Goal: Check status

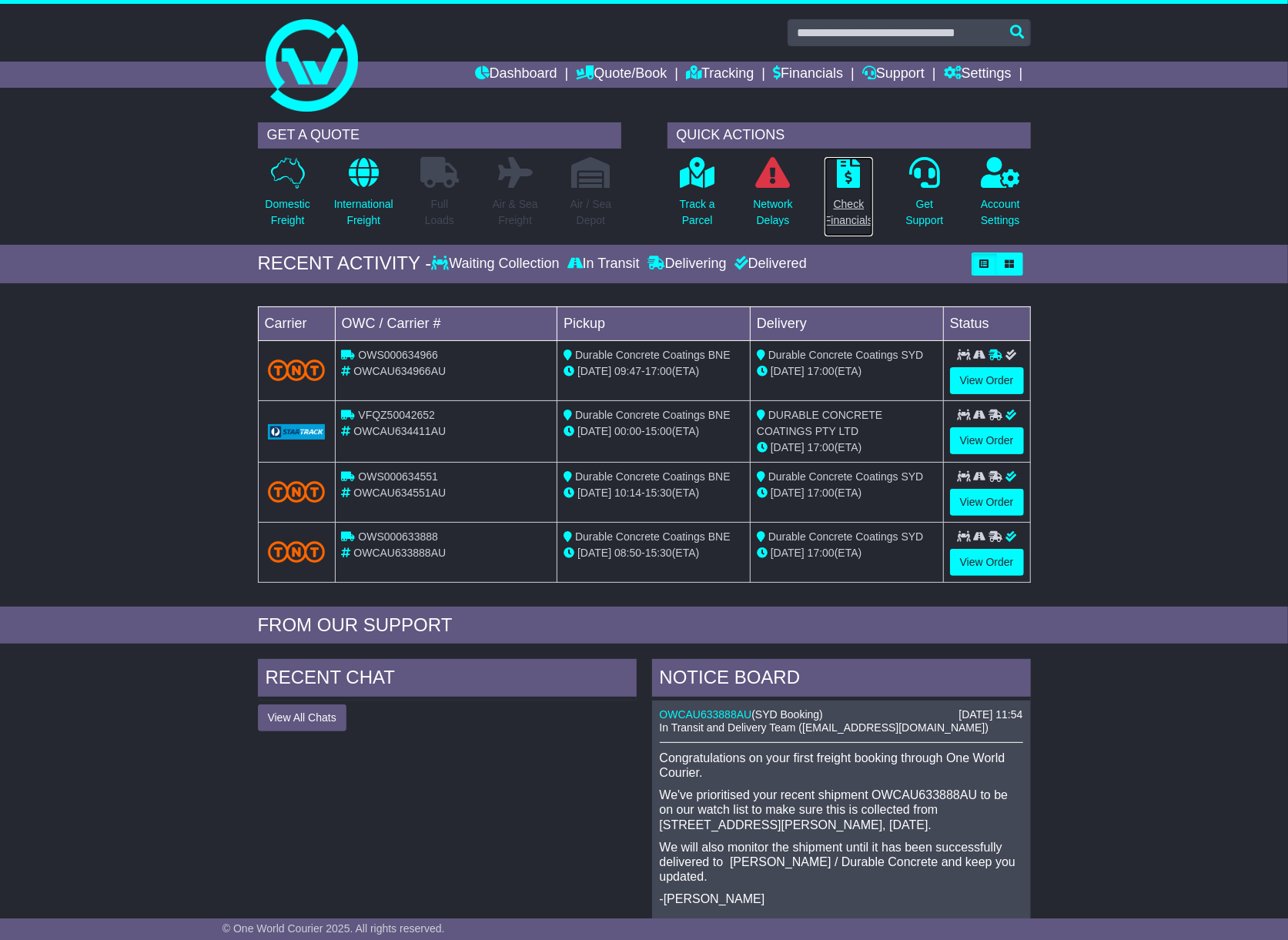
click at [841, 210] on p "Check Financials" at bounding box center [849, 212] width 49 height 32
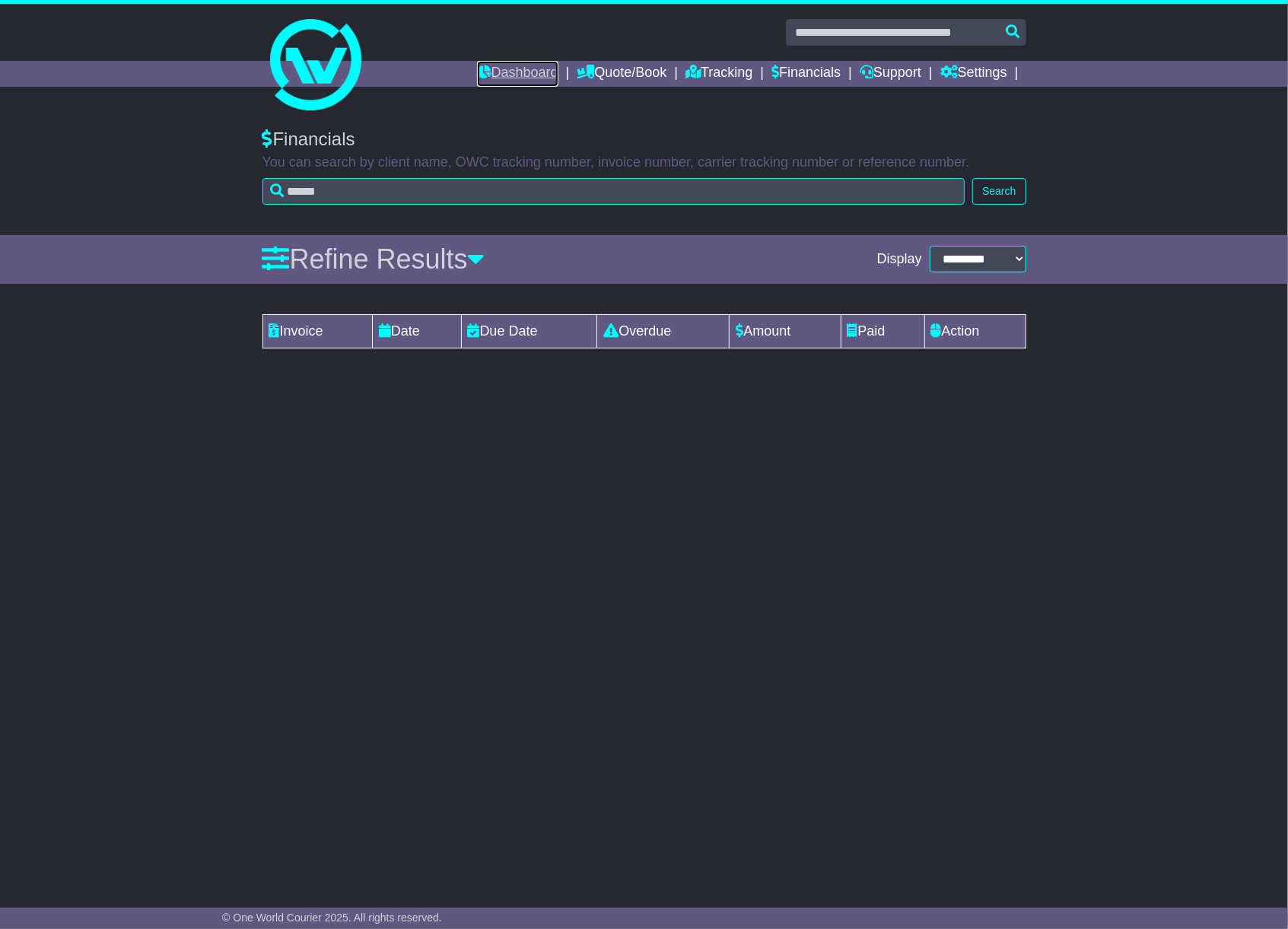
click at [500, 74] on link "Dashboard" at bounding box center [518, 73] width 81 height 26
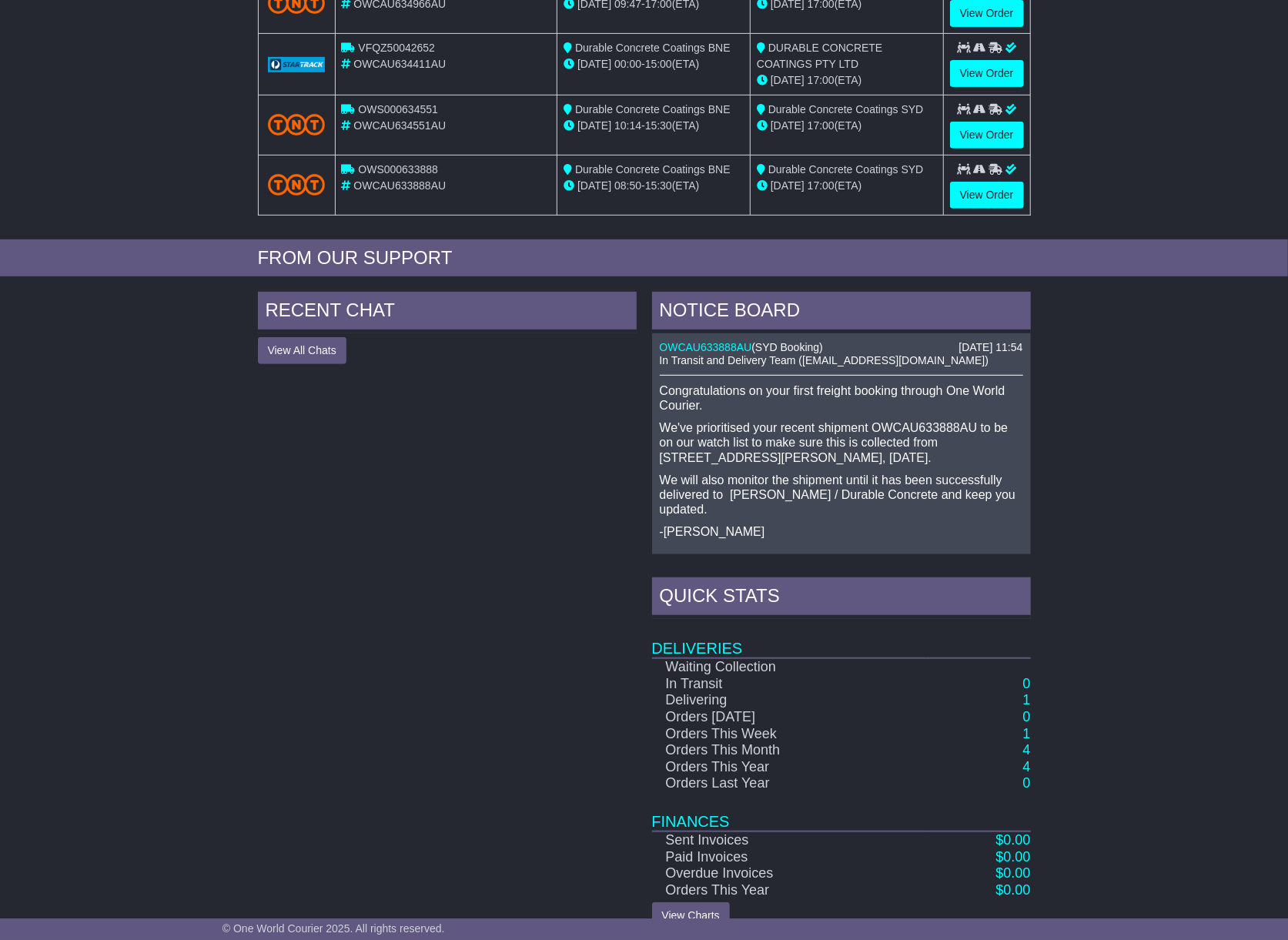
scroll to position [396, 0]
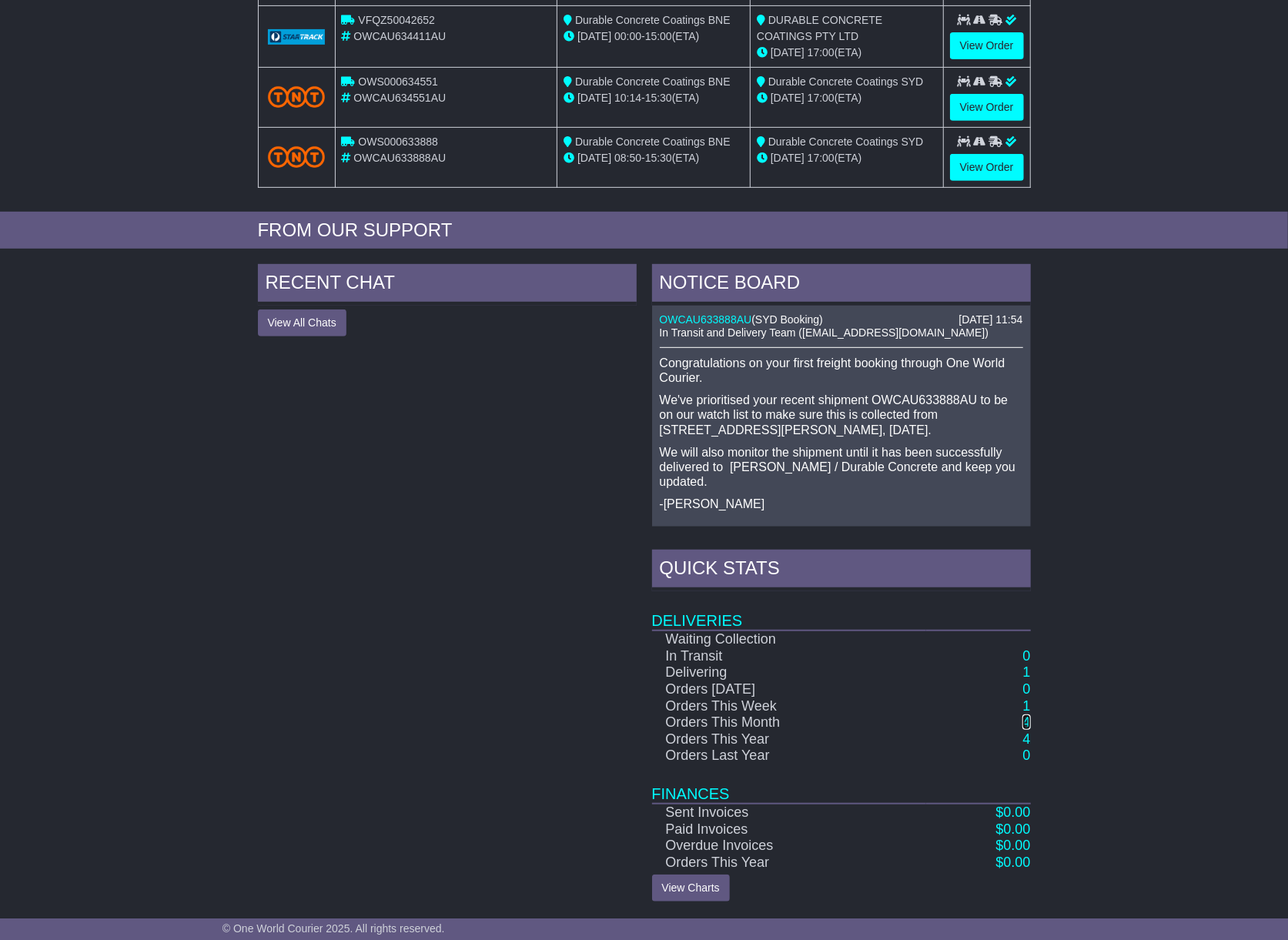
click at [1026, 724] on link "4" at bounding box center [1026, 722] width 8 height 15
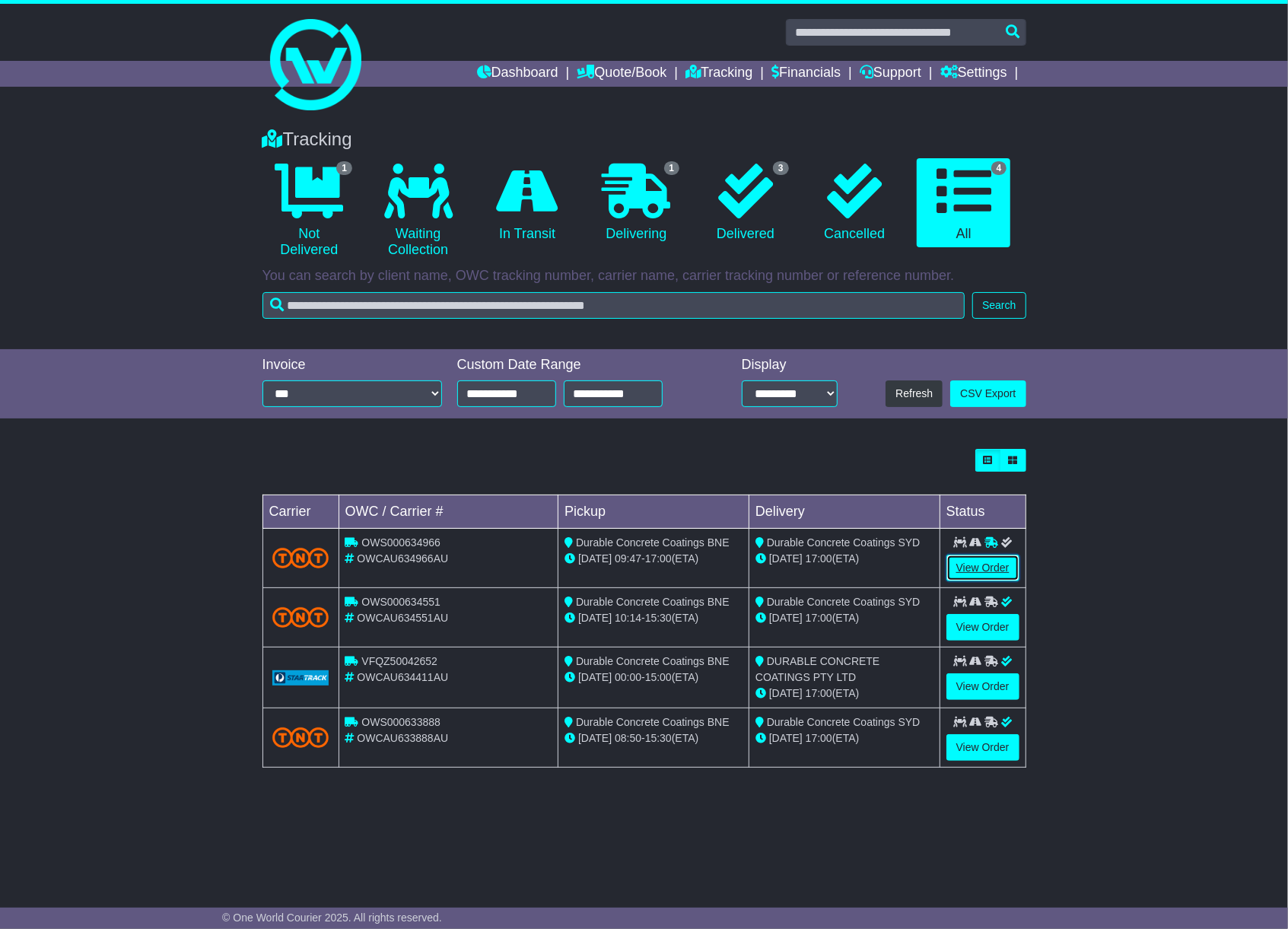
click at [951, 565] on link "View Order" at bounding box center [983, 568] width 73 height 27
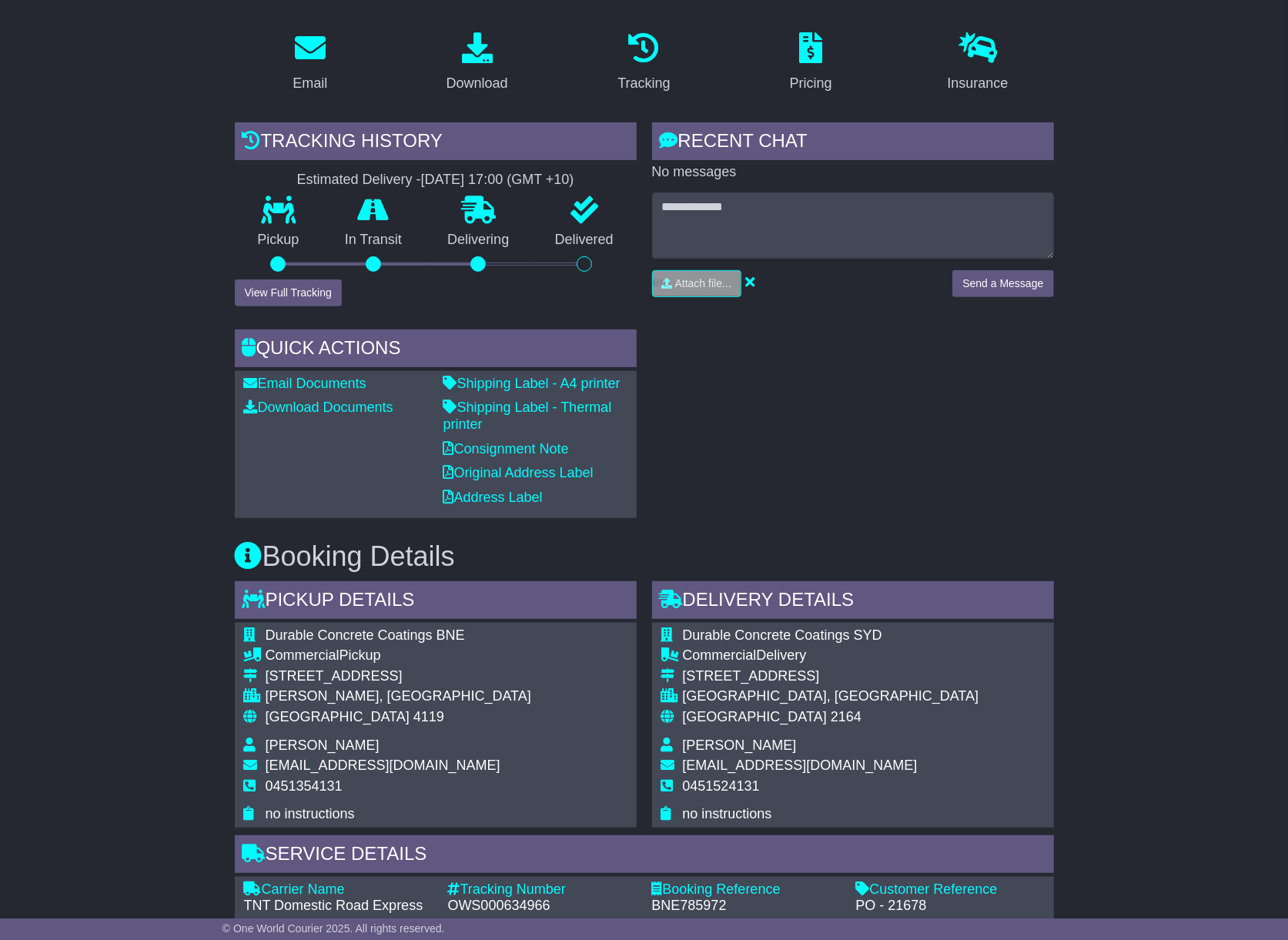
scroll to position [143, 0]
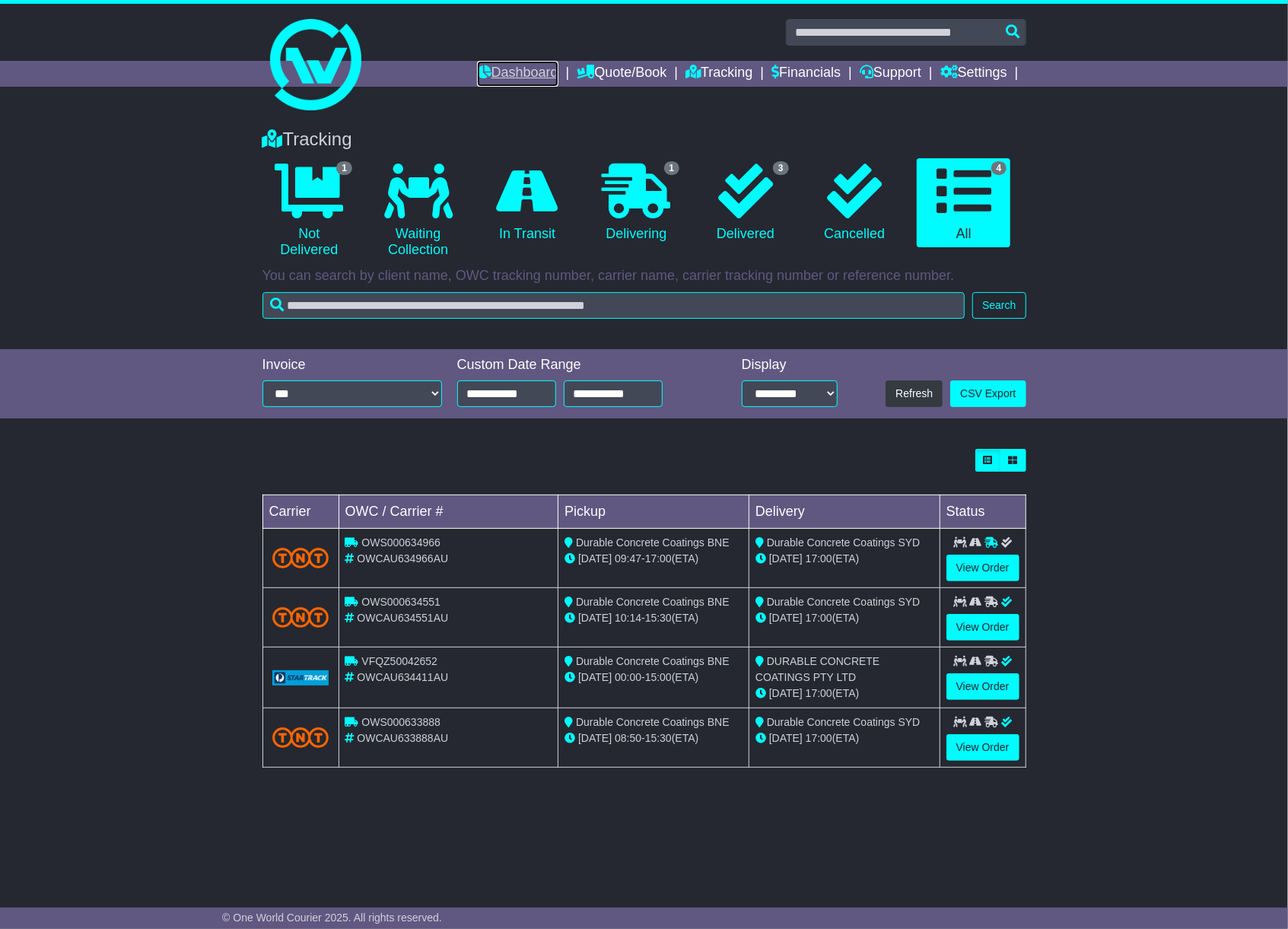
click at [524, 64] on link "Dashboard" at bounding box center [518, 73] width 81 height 26
